Goal: Task Accomplishment & Management: Manage account settings

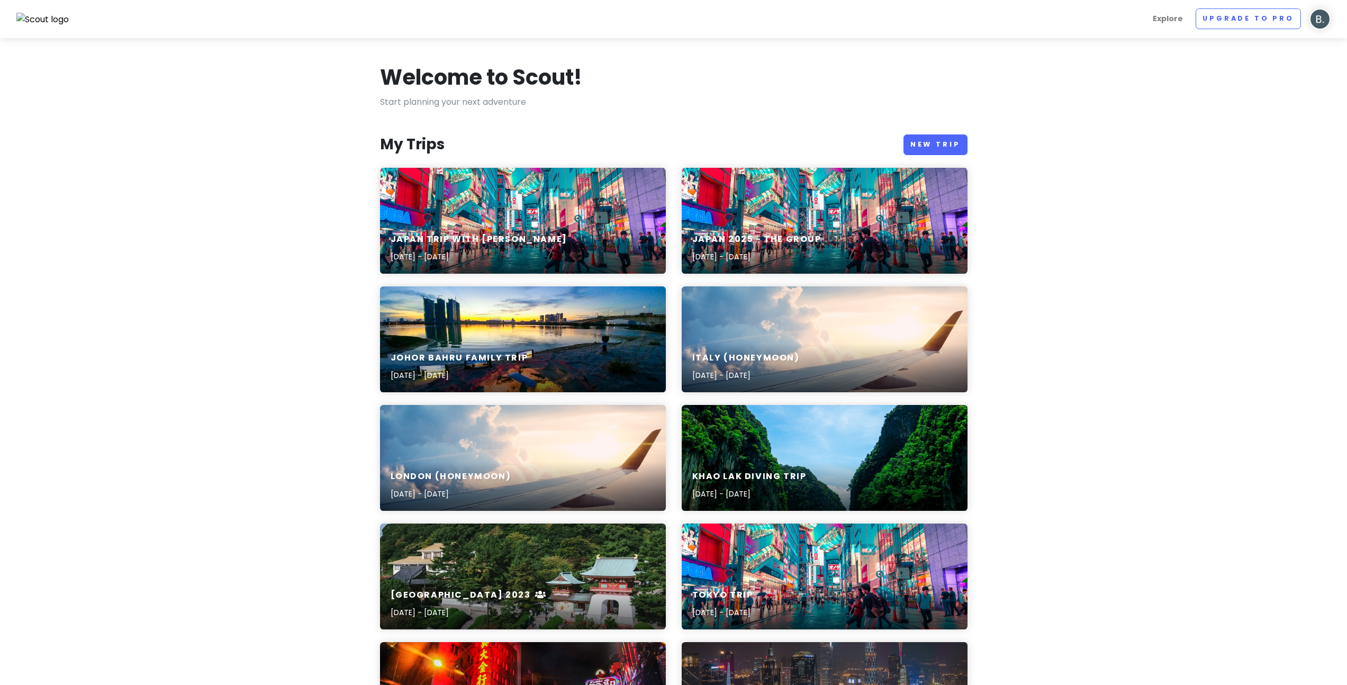
click at [531, 219] on div "Japan trip with [PERSON_NAME] [DATE] - [DATE]" at bounding box center [523, 221] width 286 height 106
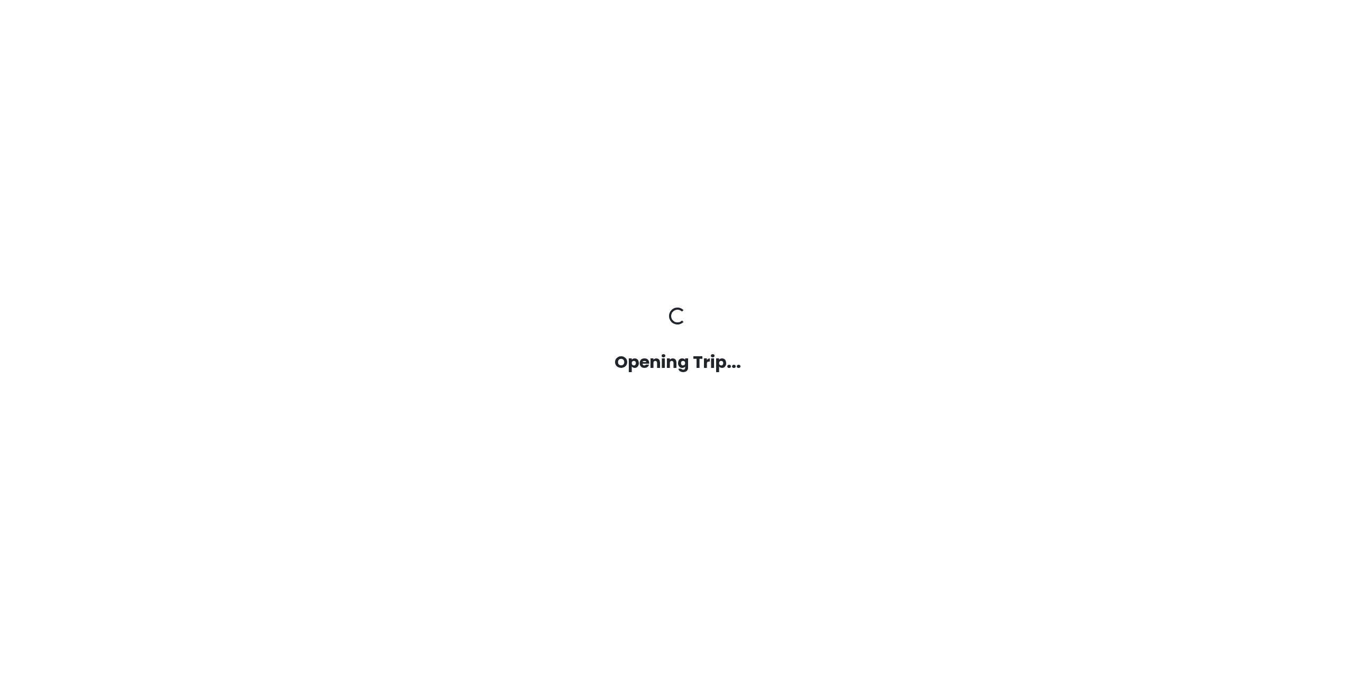
click at [531, 219] on div "Opening Trip... Opening Trip..." at bounding box center [677, 342] width 603 height 685
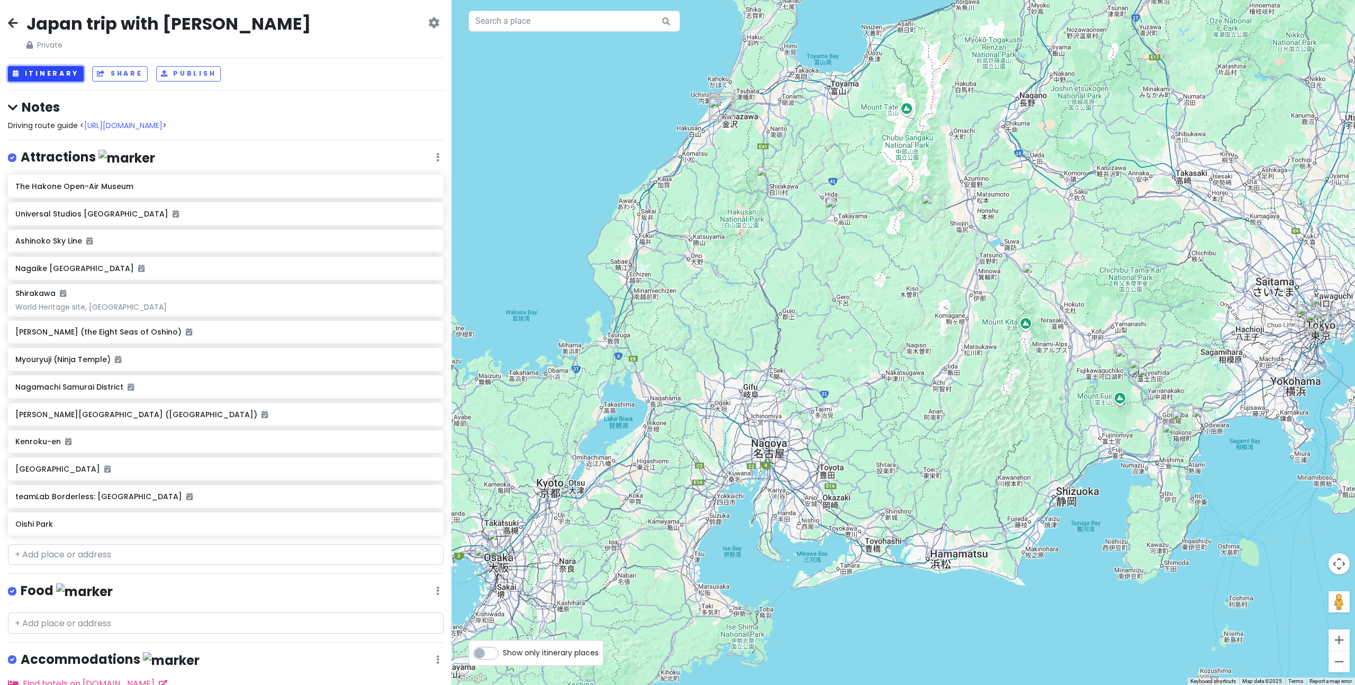
click at [52, 77] on button "Itinerary" at bounding box center [46, 73] width 76 height 15
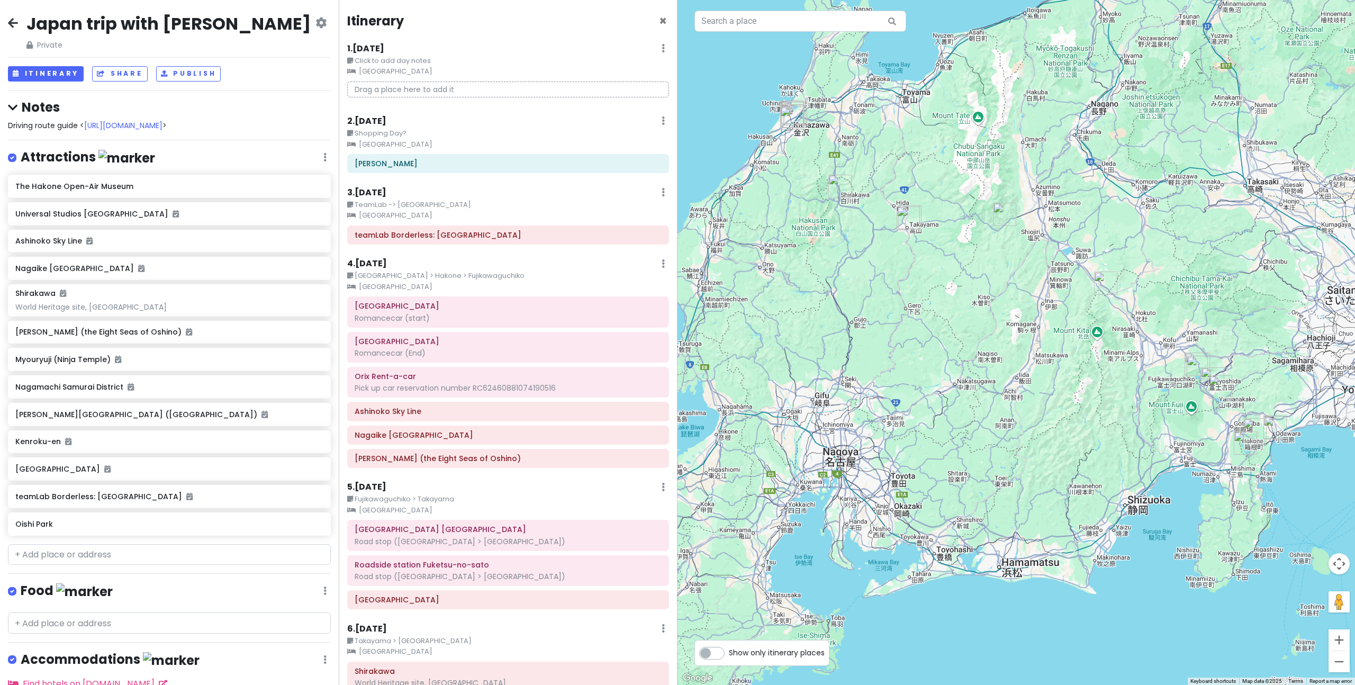
drag, startPoint x: 1068, startPoint y: 396, endPoint x: 1005, endPoint y: 418, distance: 66.6
click at [991, 405] on div at bounding box center [1017, 342] width 678 height 685
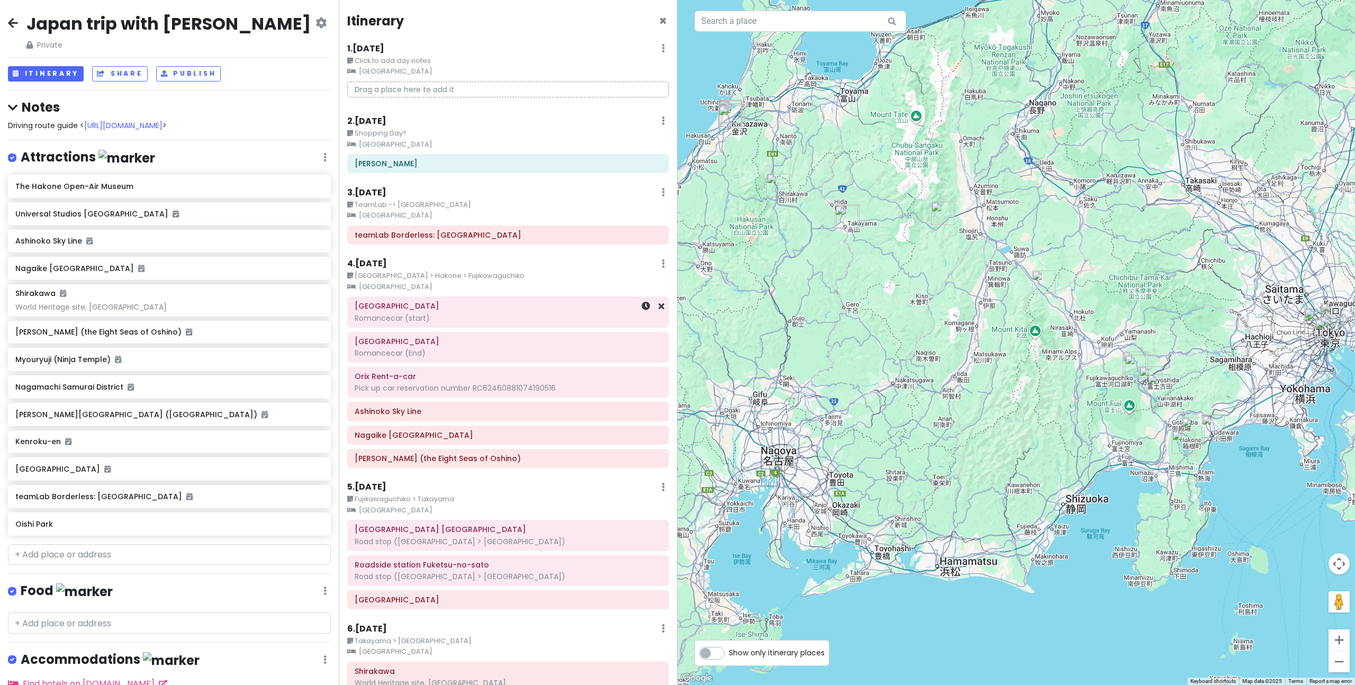
click at [435, 315] on div "Romancecar (start)" at bounding box center [508, 318] width 307 height 10
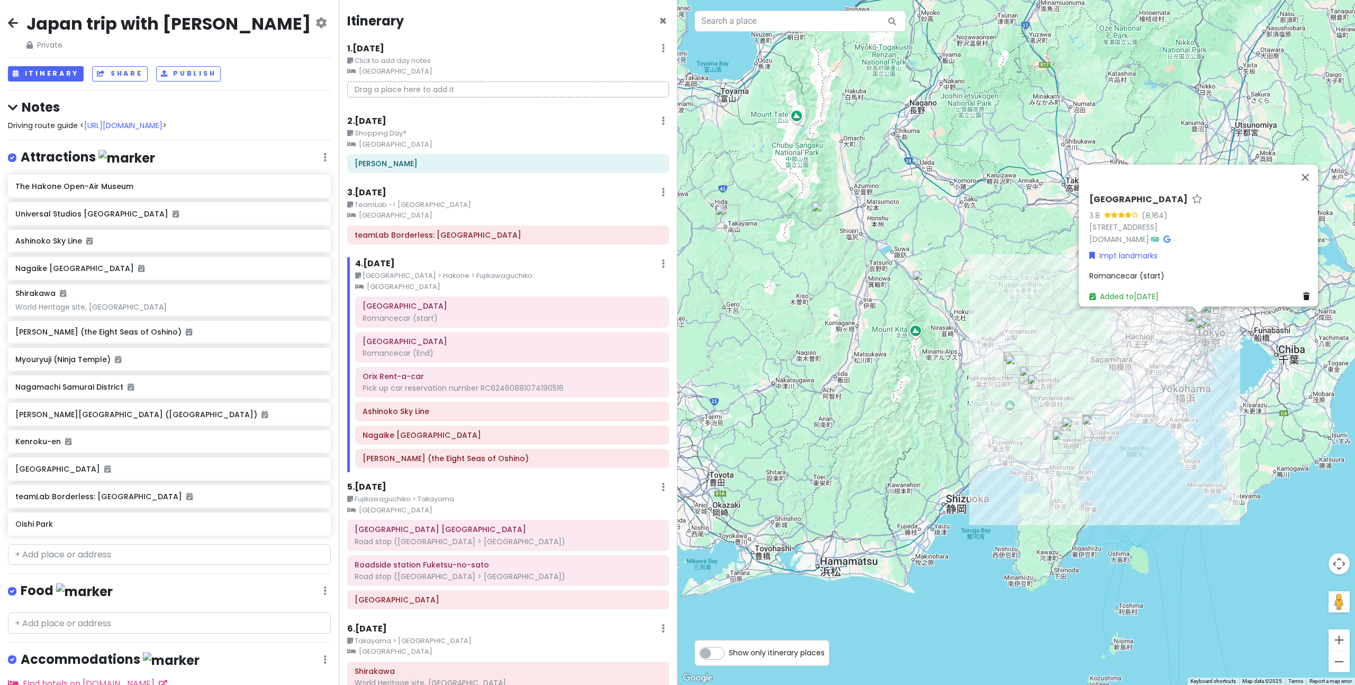
click at [1140, 270] on span "Romancecar (start)" at bounding box center [1126, 275] width 75 height 11
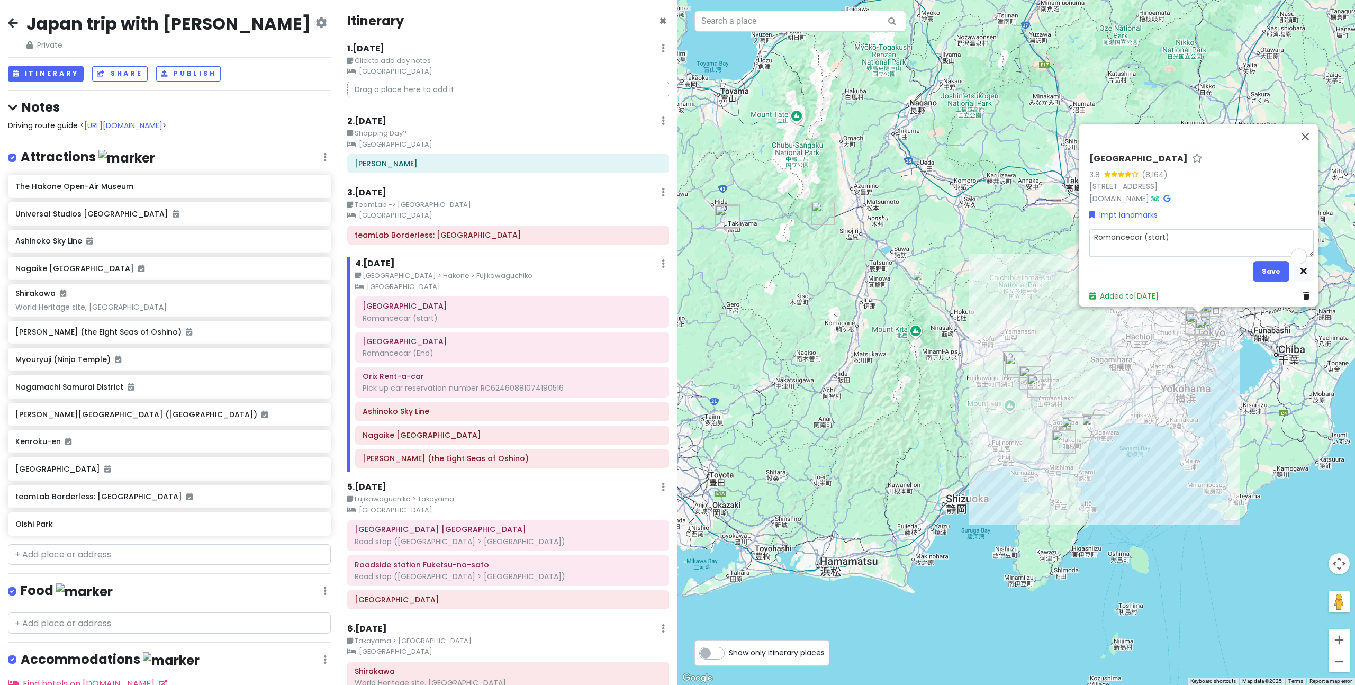
click at [1168, 240] on textarea "Romancecar (start)" at bounding box center [1201, 243] width 224 height 28
click at [1257, 267] on button "Save" at bounding box center [1271, 271] width 37 height 21
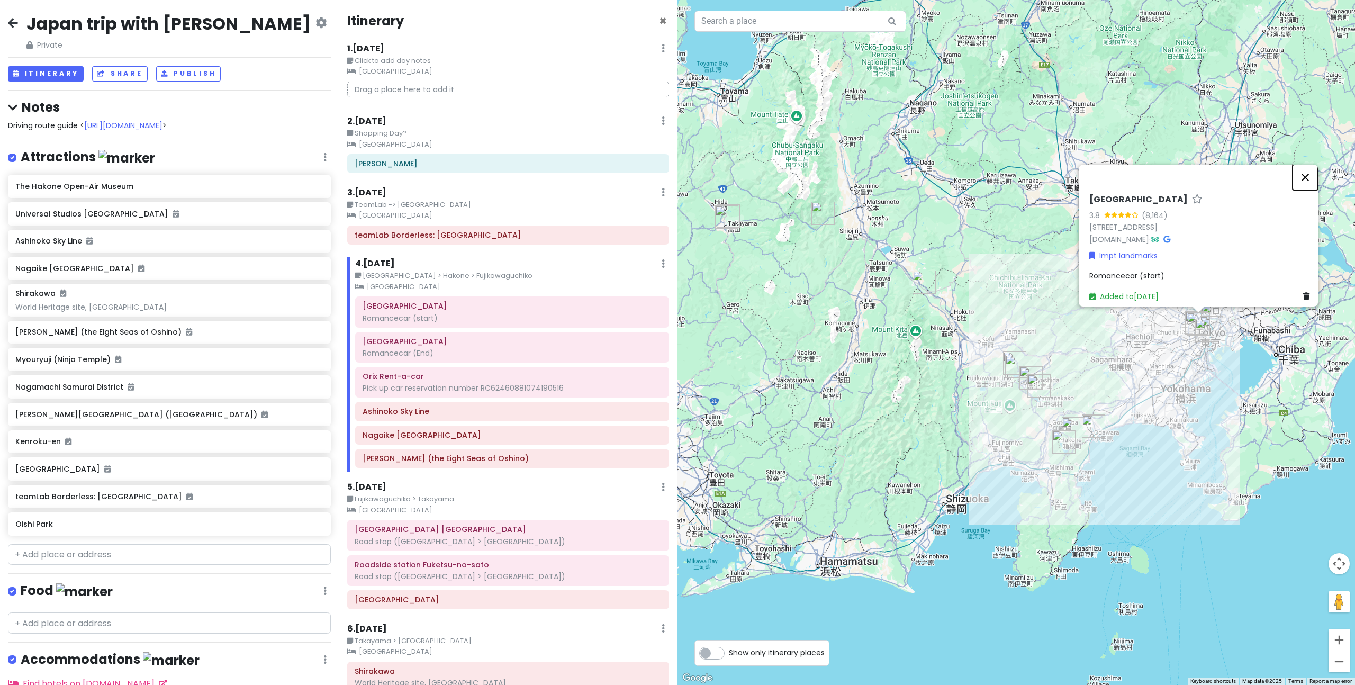
click at [1314, 165] on button "Close" at bounding box center [1305, 177] width 25 height 25
